Goal: Communication & Community: Answer question/provide support

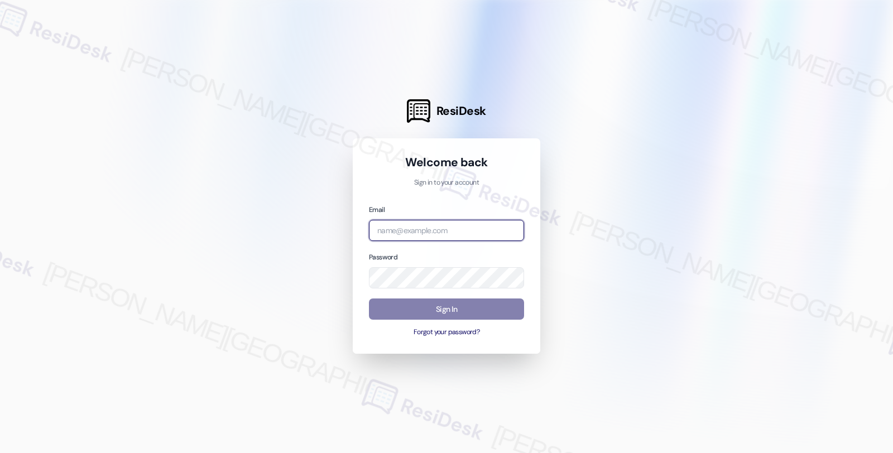
click at [436, 228] on input "email" at bounding box center [446, 231] width 155 height 22
type input "automated-surveys-americas_rental_managers-fides.[PERSON_NAME]@americas_rental_…"
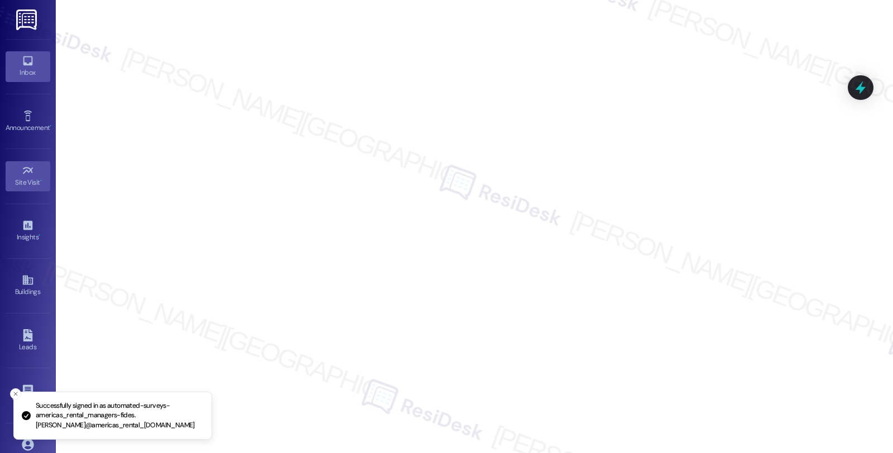
click at [29, 65] on icon at bounding box center [27, 60] width 9 height 9
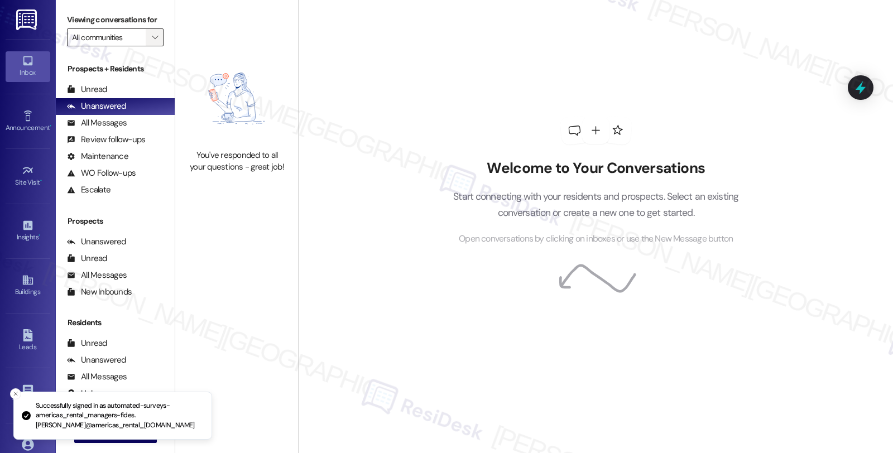
click at [150, 46] on span "" at bounding box center [155, 37] width 11 height 18
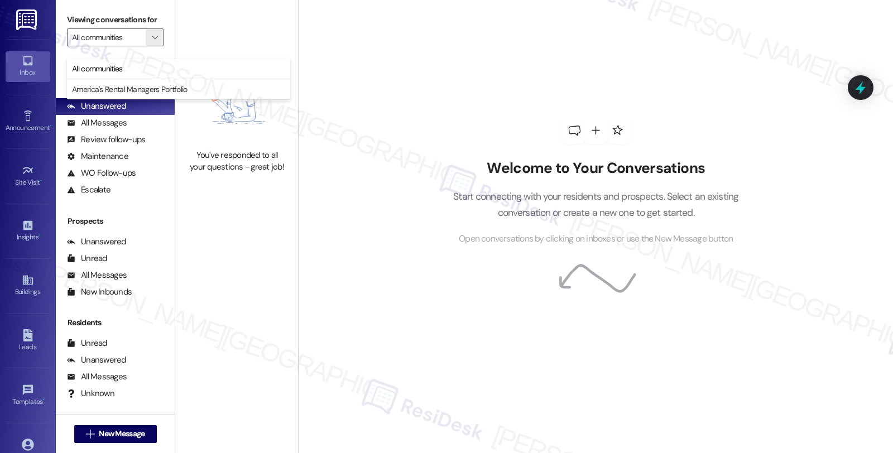
click at [461, 97] on div "Welcome to Your Conversations Start connecting with your residents and prospect…" at bounding box center [596, 181] width 335 height 363
